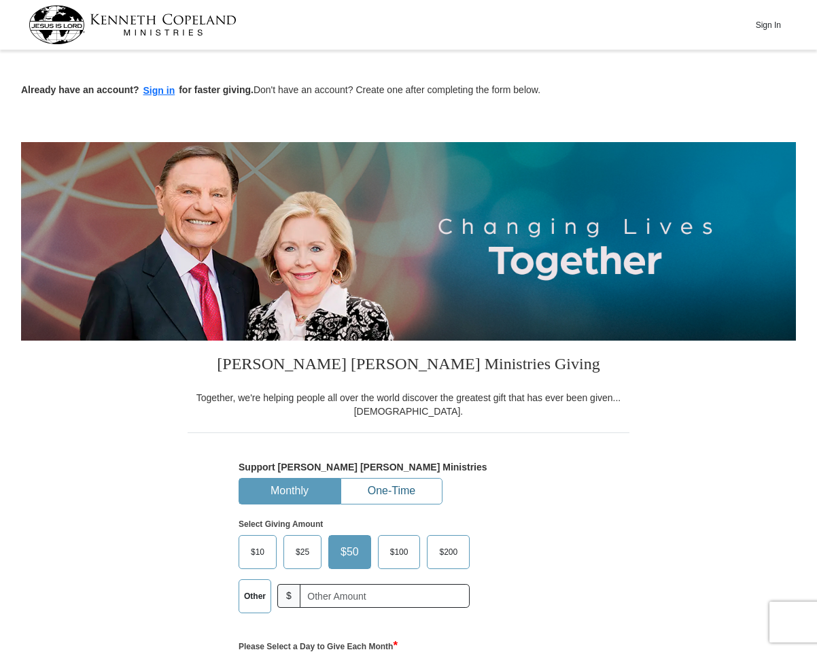
click at [406, 491] on button "One-Time" at bounding box center [391, 491] width 101 height 25
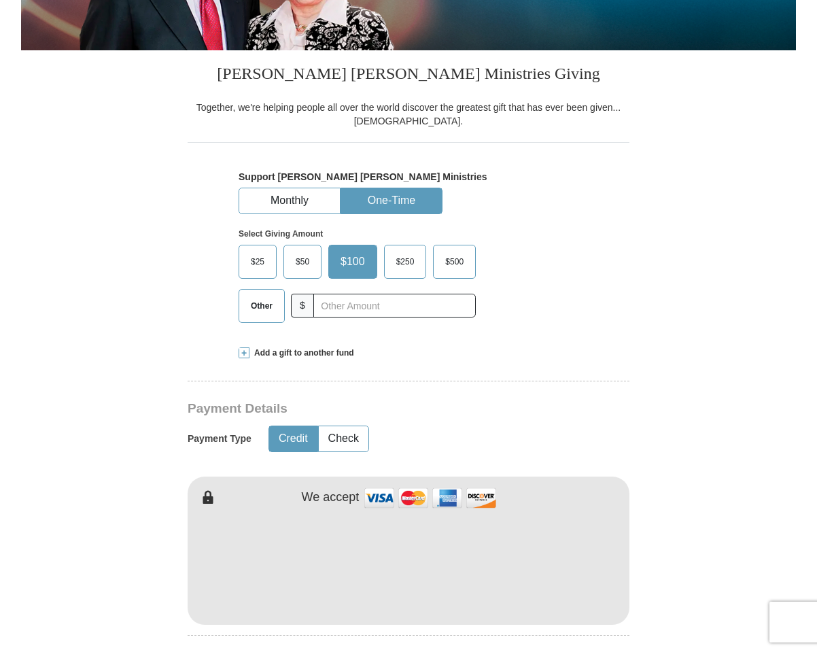
scroll to position [204, 0]
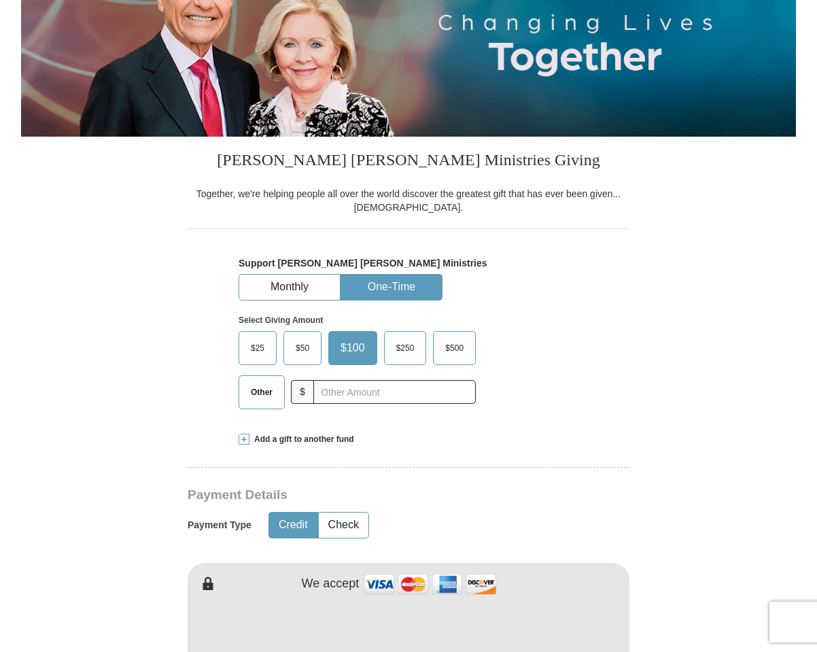
click at [296, 353] on span "$50" at bounding box center [302, 348] width 27 height 20
click at [0, 0] on input "$50" at bounding box center [0, 0] width 0 height 0
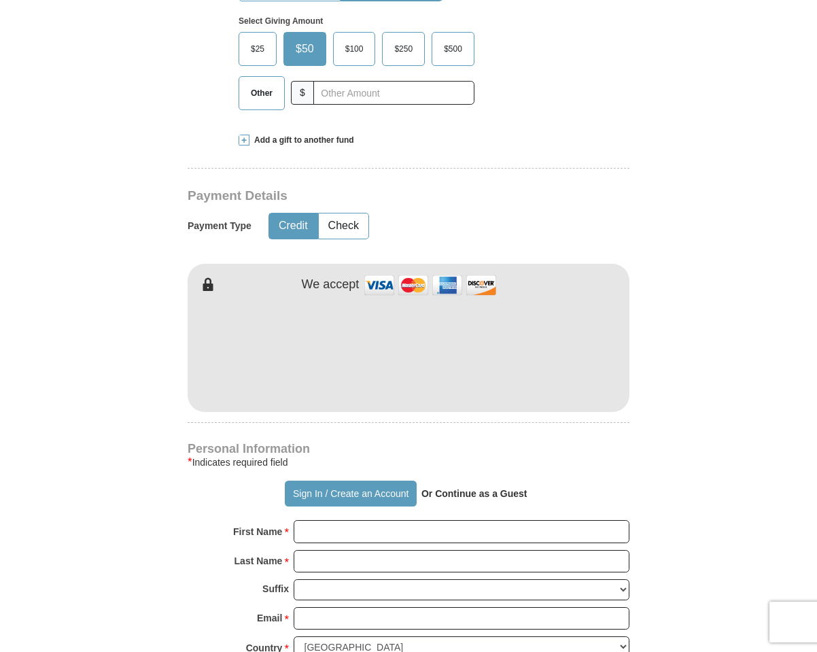
scroll to position [544, 0]
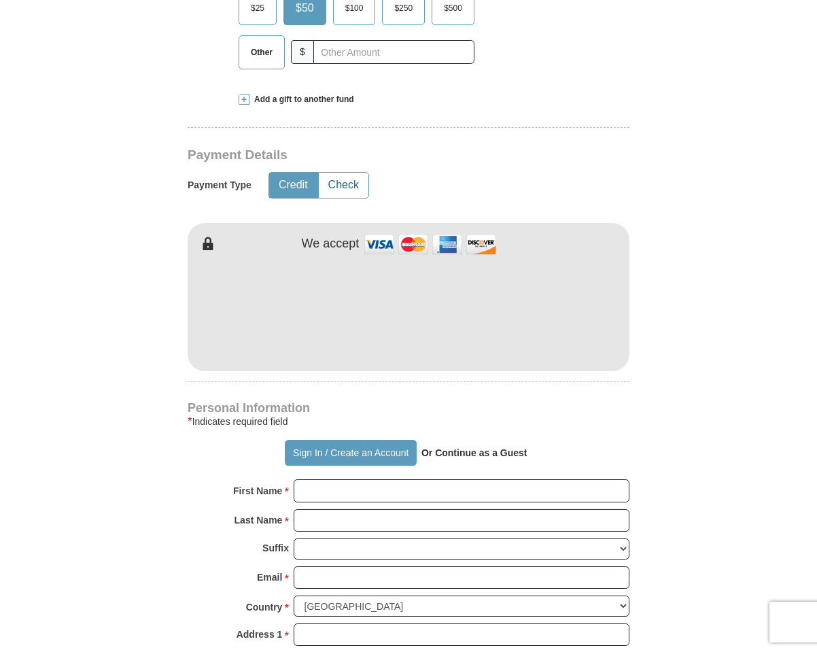
click at [355, 181] on button "Check" at bounding box center [344, 185] width 50 height 25
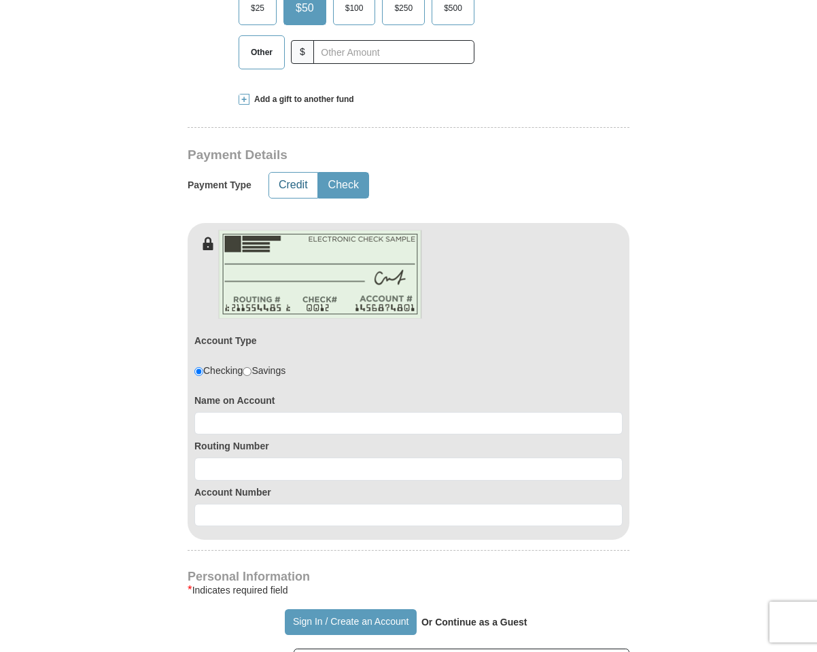
click at [277, 183] on button "Credit" at bounding box center [293, 185] width 48 height 25
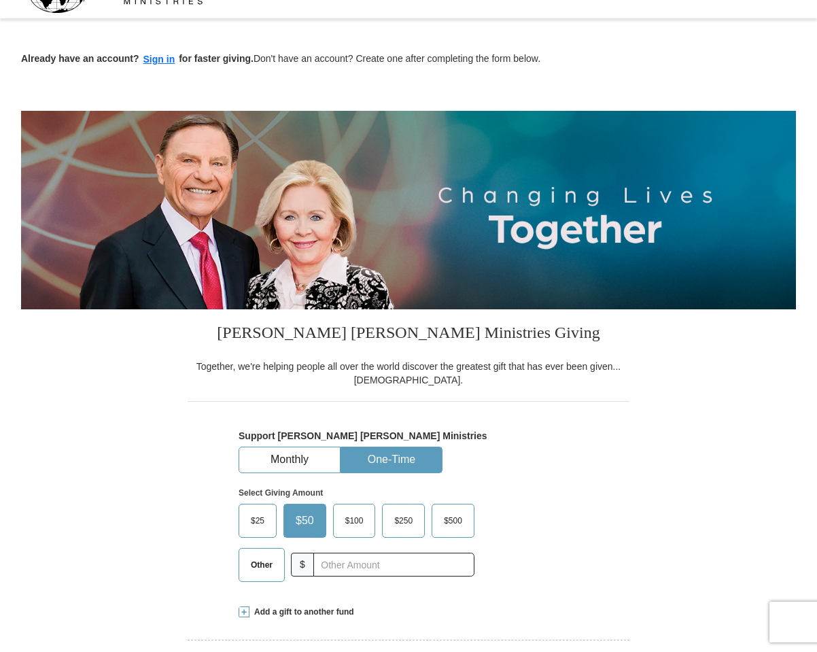
scroll to position [0, 0]
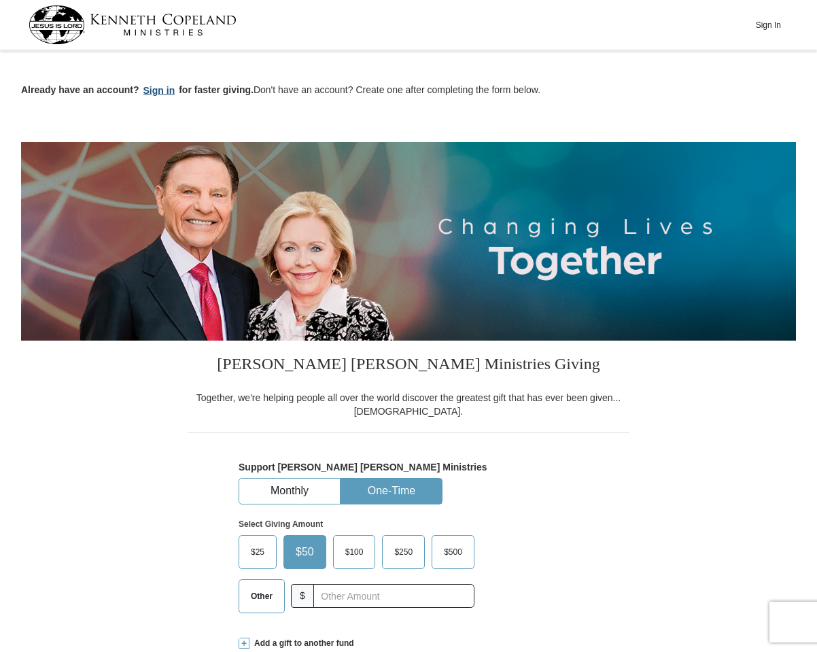
click at [161, 90] on button "Sign in" at bounding box center [159, 91] width 40 height 16
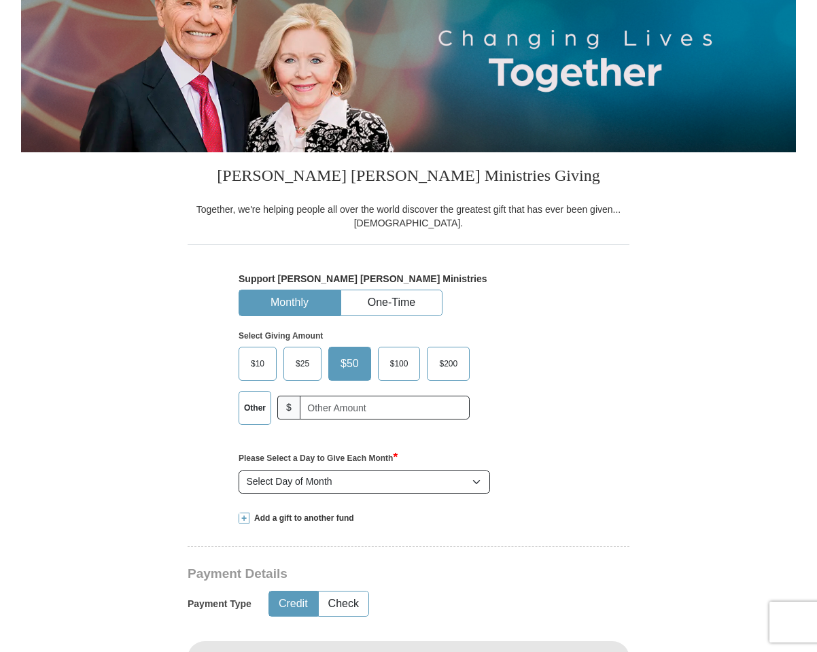
select select "CA"
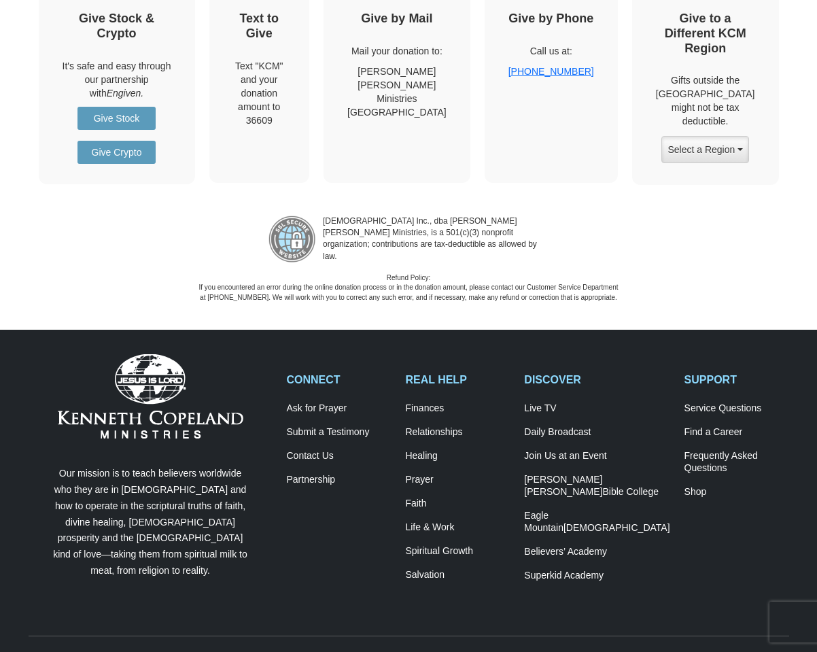
scroll to position [1903, 0]
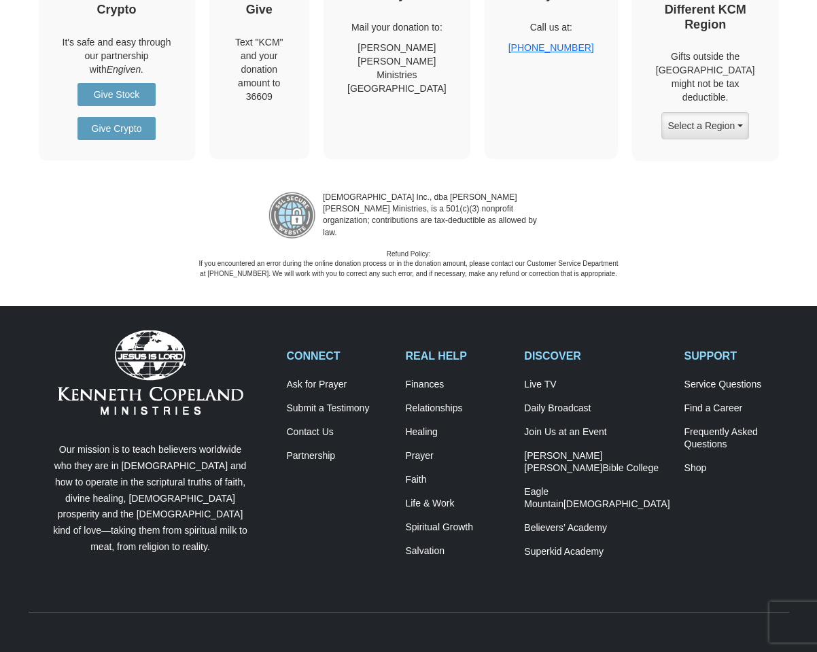
click at [613, 194] on div "Eagle Mountain International Church Inc., dba Kenneth Copeland Ministries, is a…" at bounding box center [408, 229] width 817 height 97
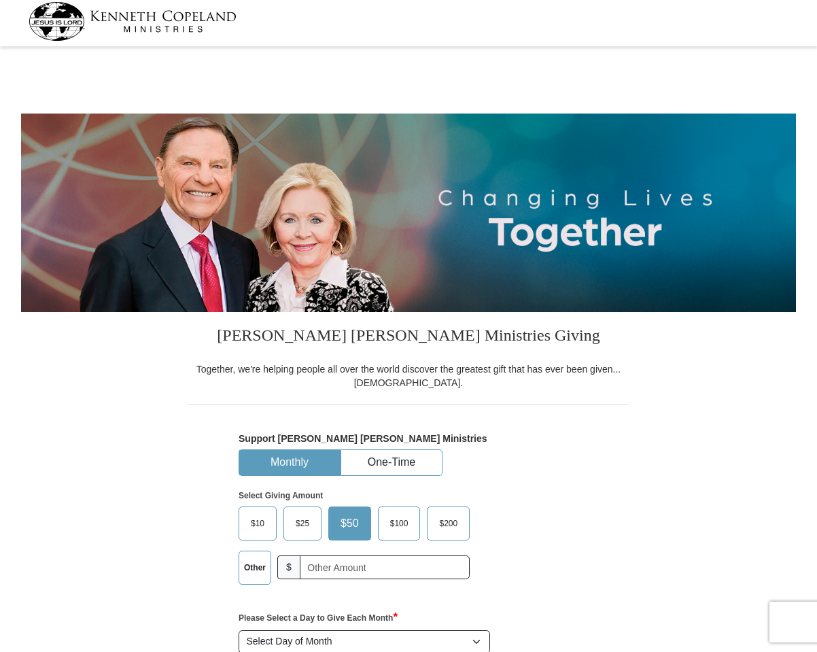
scroll to position [0, 0]
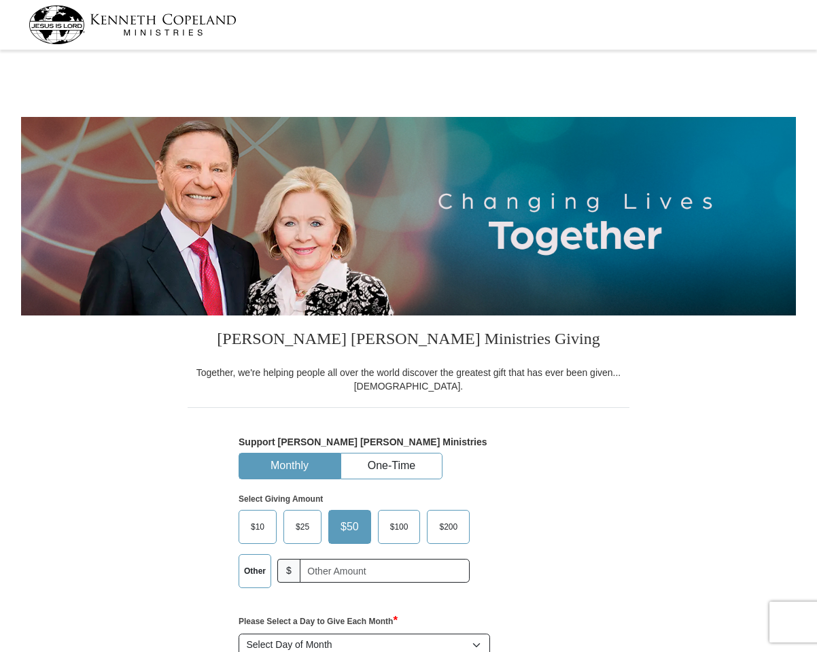
select select "CA"
